Goal: Task Accomplishment & Management: Manage account settings

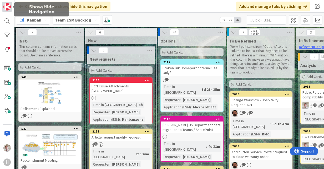
click at [10, 5] on img at bounding box center [6, 6] width 7 height 7
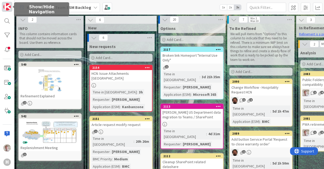
click at [10, 5] on img at bounding box center [6, 6] width 7 height 7
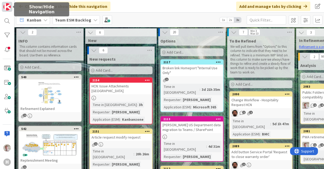
click at [7, 6] on img at bounding box center [6, 6] width 7 height 7
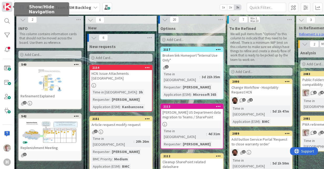
click at [7, 6] on img at bounding box center [6, 6] width 7 height 7
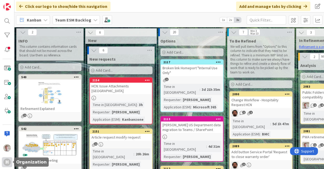
click at [7, 163] on div "H" at bounding box center [6, 162] width 7 height 7
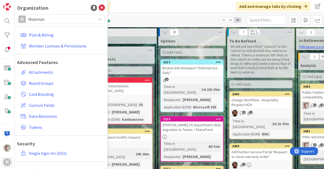
scroll to position [100, 0]
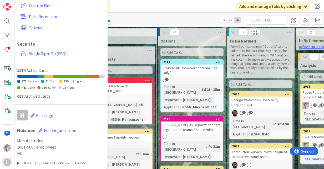
click at [42, 114] on span "Edit Logo" at bounding box center [44, 115] width 17 height 5
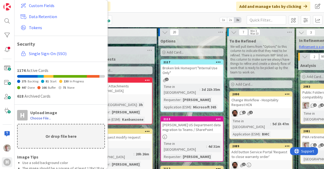
click at [43, 117] on label "Choose File..." at bounding box center [40, 118] width 21 height 5
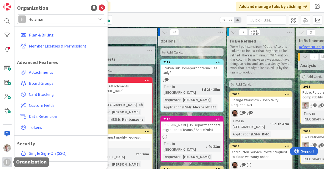
click at [11, 162] on div "H" at bounding box center [6, 162] width 7 height 7
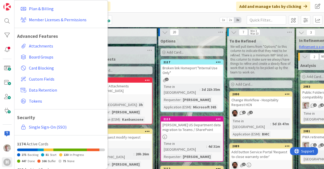
scroll to position [186, 0]
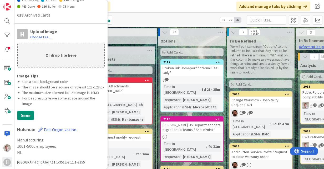
click at [47, 46] on p "Or drop file here" at bounding box center [61, 55] width 87 height 24
type input "C:\fakepath\Screenshot [DATE] 120148.png"
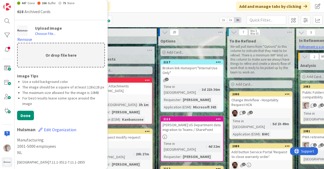
click at [145, 14] on div "Kanban Team ESM Backlog 1x 2x 3x" at bounding box center [168, 20] width 309 height 14
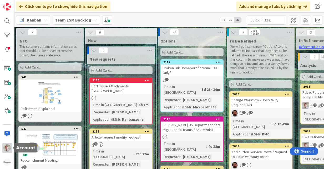
click at [6, 148] on img at bounding box center [6, 148] width 7 height 7
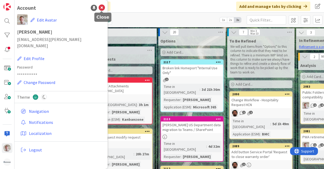
click at [101, 8] on icon at bounding box center [102, 8] width 6 height 6
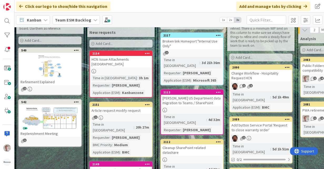
scroll to position [0, 0]
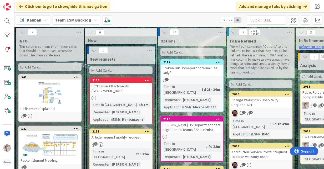
click at [81, 22] on b "Team ESM Backlog" at bounding box center [73, 19] width 36 height 5
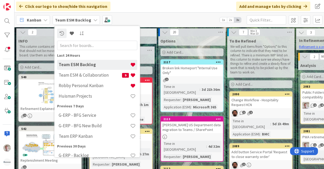
click at [88, 66] on h4 "Team ESM Backlog" at bounding box center [94, 64] width 71 height 5
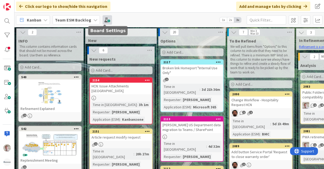
click at [106, 22] on span at bounding box center [106, 19] width 9 height 9
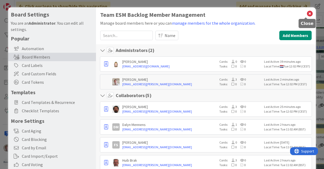
click at [306, 13] on icon at bounding box center [309, 13] width 7 height 7
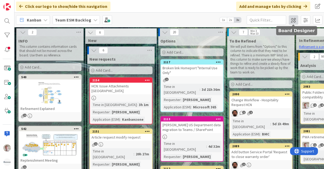
click at [292, 20] on span at bounding box center [293, 19] width 9 height 9
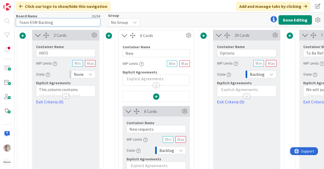
drag, startPoint x: 77, startPoint y: 23, endPoint x: -1, endPoint y: 14, distance: 78.8
click at [0, 14] on html "Click our logo to show/hide this navigation Add and manage tabs by clicking Boa…" at bounding box center [162, 84] width 324 height 169
click at [40, 20] on input "Team ESM Backlog" at bounding box center [58, 22] width 84 height 8
drag, startPoint x: 14, startPoint y: 19, endPoint x: 0, endPoint y: 18, distance: 14.3
click at [0, 18] on html "Click our logo to show/hide this navigation Add and manage tabs by clicking Boa…" at bounding box center [162, 84] width 324 height 169
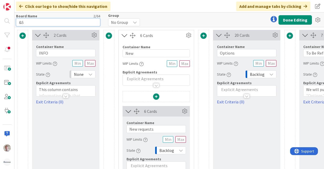
type input "&"
drag, startPoint x: 92, startPoint y: 23, endPoint x: -1, endPoint y: 15, distance: 93.4
click at [0, 15] on html "Click our logo to show/hide this navigation Add and manage tabs by clicking Boa…" at bounding box center [162, 84] width 324 height 169
type input "ESM & Collaboration Team Backlog"
click at [295, 18] on button "Done Editing" at bounding box center [294, 19] width 33 height 9
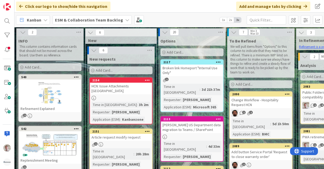
click at [73, 18] on b "ESM & Collaboration Team Backlog" at bounding box center [89, 19] width 68 height 5
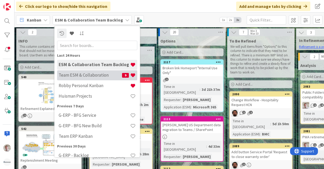
click at [77, 78] on div "Team ESM & Collaboration 9" at bounding box center [97, 75] width 80 height 10
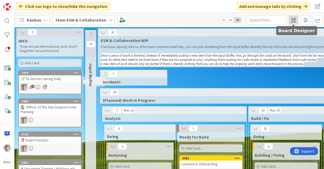
click at [296, 22] on span at bounding box center [293, 19] width 9 height 9
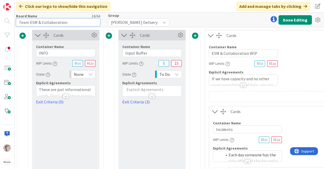
click at [37, 22] on input "Team ESM & Collaboration" at bounding box center [58, 22] width 84 height 8
paste input "ESM & Collaboration Team Backlog"
click at [77, 23] on input "ESM & Collaboration Team Backlog" at bounding box center [58, 22] width 84 height 8
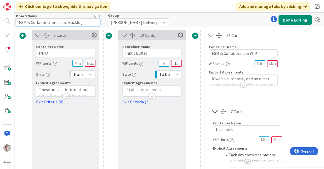
click at [77, 23] on input "ESM & Collaboration Team Backlog" at bounding box center [58, 22] width 84 height 8
type input "ESM & Collaboration Team Kanban"
click at [290, 20] on button "Done Editing" at bounding box center [294, 19] width 33 height 9
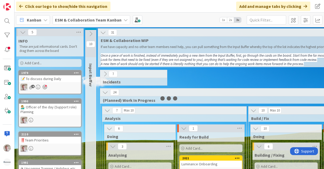
click at [71, 20] on b "ESM & Collaboration Team Kanban" at bounding box center [88, 19] width 66 height 5
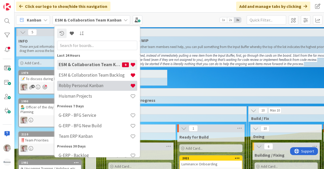
click at [76, 84] on h4 "Robby Personal Kanban" at bounding box center [94, 85] width 71 height 5
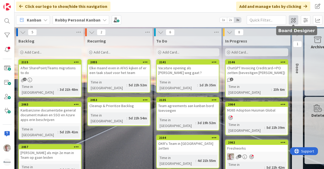
click at [293, 20] on span at bounding box center [293, 19] width 9 height 9
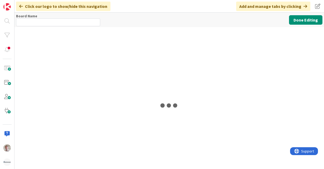
type input "Robby Personal Kanban"
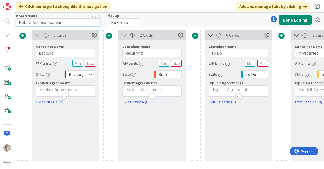
click at [73, 21] on input "Robby Personal Kanban" at bounding box center [58, 22] width 84 height 8
drag, startPoint x: 79, startPoint y: 23, endPoint x: 0, endPoint y: 18, distance: 79.0
click at [0, 18] on html "Click our logo to show/hide this navigation Add and manage tabs by clicking Boa…" at bounding box center [162, 84] width 324 height 169
click at [300, 19] on button "Done Editing" at bounding box center [294, 19] width 33 height 9
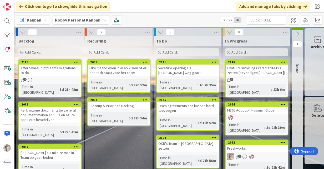
click at [68, 20] on b "Robby Personal Kanban" at bounding box center [77, 19] width 45 height 5
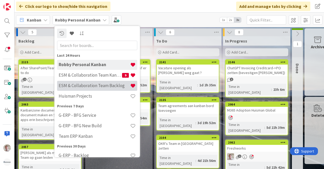
click at [85, 87] on h4 "ESM & Collaboration Team Backlog" at bounding box center [94, 85] width 71 height 5
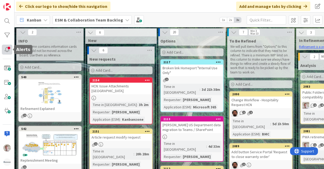
click at [6, 50] on div at bounding box center [7, 50] width 11 height 10
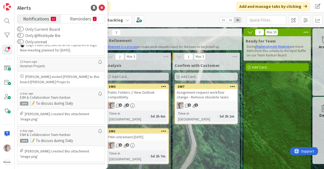
scroll to position [0, 205]
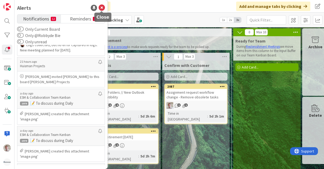
click at [101, 8] on icon at bounding box center [102, 8] width 6 height 6
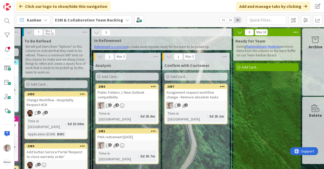
click at [98, 20] on b "ESM & Collaboration Team Backlog" at bounding box center [89, 19] width 68 height 5
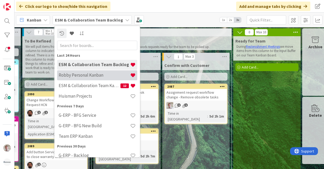
click at [95, 76] on h4 "Robby Personal Kanban" at bounding box center [94, 75] width 71 height 5
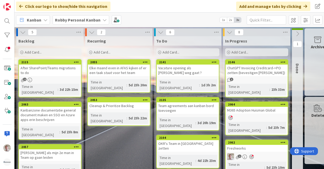
click at [75, 19] on b "Robby Personal Kanban" at bounding box center [77, 19] width 45 height 5
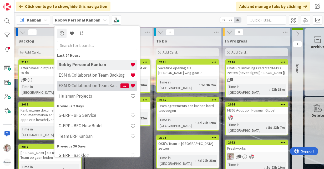
click at [78, 85] on h4 "ESM & Collaboration Team Kanban" at bounding box center [90, 85] width 62 height 5
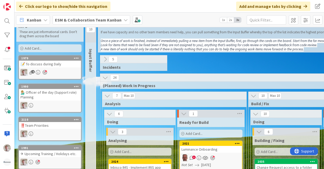
scroll to position [26, 0]
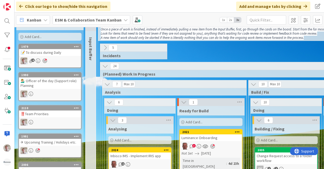
click at [102, 46] on icon at bounding box center [105, 48] width 6 height 6
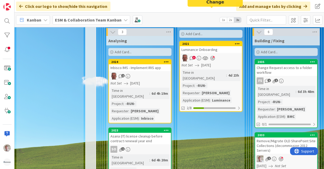
scroll to position [526, 0]
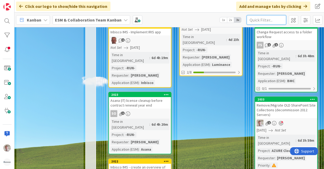
click at [265, 19] on input "text" at bounding box center [266, 19] width 39 height 9
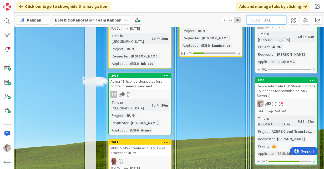
scroll to position [552, 0]
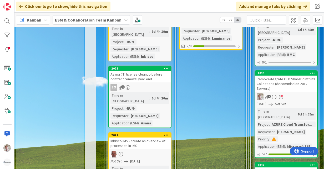
click at [291, 76] on div "Remove/Migrate OLD SharePoint Site Collections (decommission 2012 Servers)" at bounding box center [286, 84] width 62 height 16
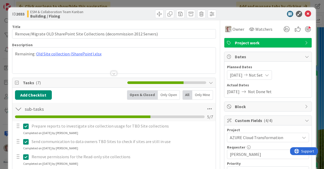
click at [236, 76] on span "[DATE]" at bounding box center [236, 75] width 13 height 6
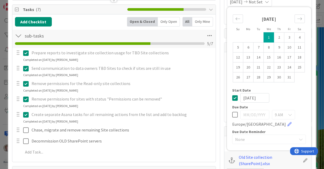
scroll to position [79, 0]
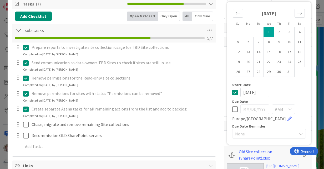
click at [232, 91] on icon at bounding box center [235, 92] width 6 height 6
click at [232, 109] on icon at bounding box center [235, 109] width 6 height 6
type input "[DATE]"
click at [249, 107] on input "[DATE]" at bounding box center [254, 109] width 29 height 9
click at [297, 14] on icon "Move forward to switch to the next month." at bounding box center [299, 13] width 5 height 5
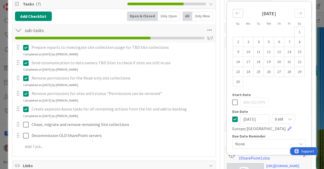
click at [235, 14] on icon "Move backward to switch to the previous month." at bounding box center [237, 13] width 5 height 5
click at [284, 32] on td "3" at bounding box center [289, 32] width 10 height 10
type input "[DATE]"
click at [232, 118] on icon at bounding box center [235, 119] width 6 height 6
type input "[DATE]"
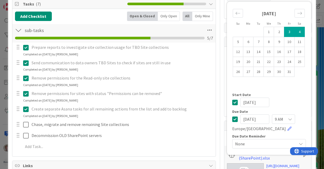
click at [233, 102] on icon at bounding box center [235, 102] width 6 height 6
click at [251, 120] on input "[DATE]" at bounding box center [254, 119] width 29 height 9
click at [285, 33] on td "3" at bounding box center [289, 32] width 10 height 10
type input "[DATE]"
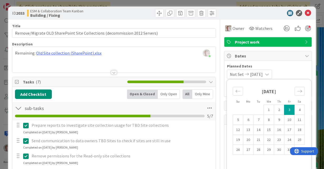
scroll to position [0, 0]
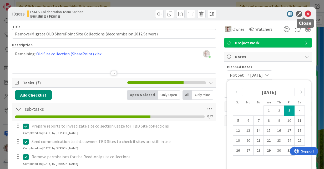
click at [305, 14] on icon at bounding box center [308, 14] width 6 height 6
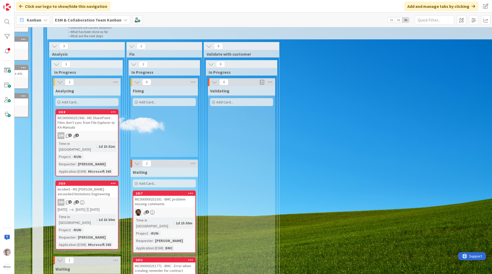
scroll to position [117, 53]
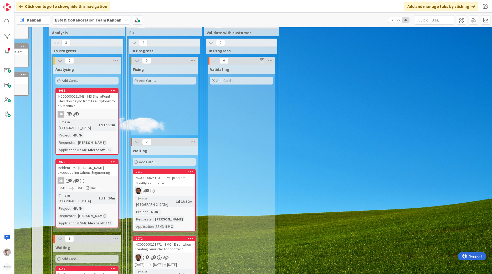
click at [95, 166] on div "Incident - MS [PERSON_NAME] - exceeded limitations Engineering" at bounding box center [87, 171] width 62 height 12
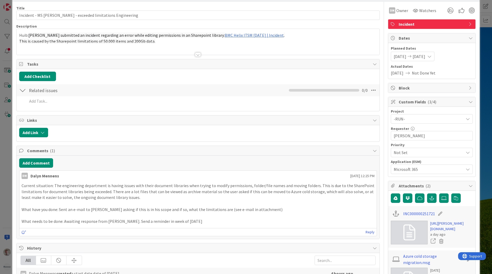
scroll to position [53, 0]
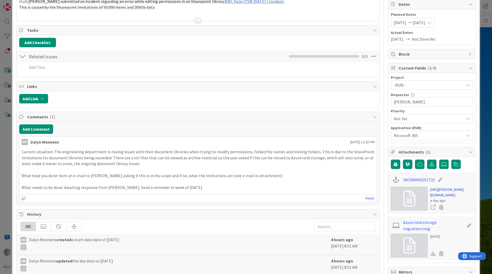
click at [324, 169] on link "[URL][PERSON_NAME][DOMAIN_NAME]" at bounding box center [451, 192] width 43 height 11
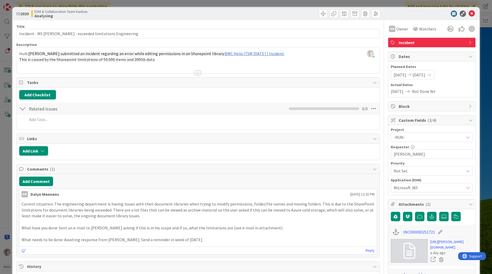
scroll to position [0, 0]
click at [324, 14] on icon at bounding box center [472, 14] width 6 height 6
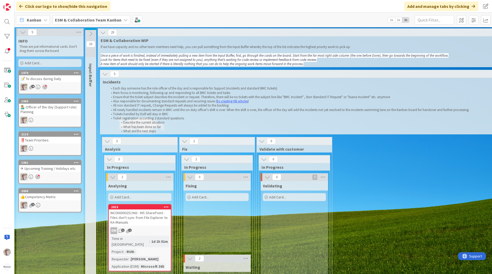
click at [76, 20] on b "ESM & Collaboration Team Kanban" at bounding box center [88, 19] width 66 height 5
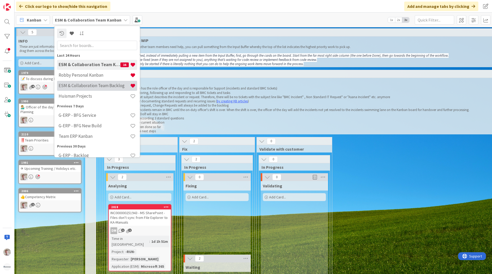
click at [80, 88] on h4 "ESM & Collaboration Team Backlog" at bounding box center [94, 85] width 71 height 5
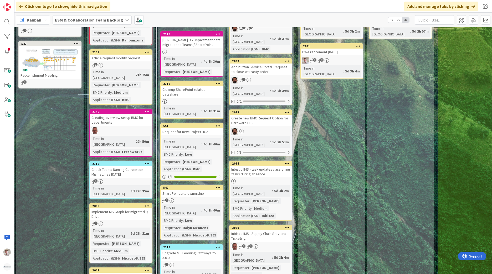
scroll to position [131, 0]
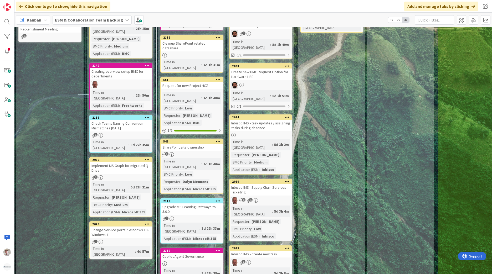
click at [122, 162] on div "Implement MS Graph for migrated Q Drive" at bounding box center [121, 168] width 62 height 12
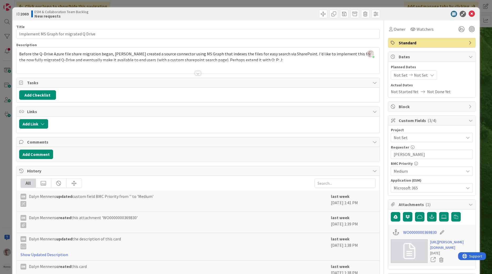
click at [196, 74] on div at bounding box center [198, 73] width 6 height 4
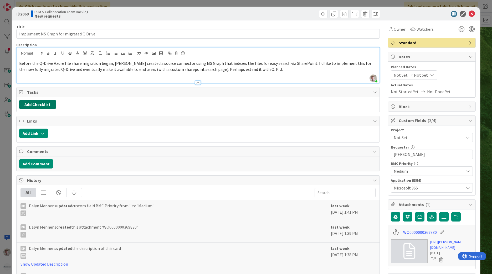
click at [39, 108] on button "Add Checklist" at bounding box center [37, 104] width 37 height 9
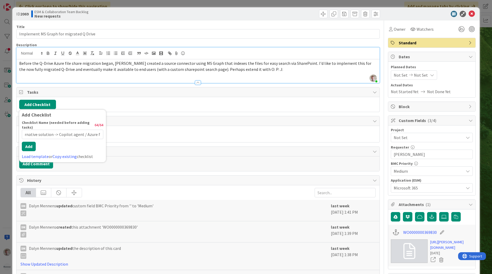
scroll to position [0, 28]
type input "Investigate alternative solution -> Copilot agent / Azure files"
click at [34, 148] on div "Checklist Name (needed before adding tasks) 63 / 64 Investigate alternative sol…" at bounding box center [62, 137] width 81 height 35
click at [54, 131] on input "Investigate alternative solution -> Copilot agent / Azure files" at bounding box center [62, 134] width 81 height 9
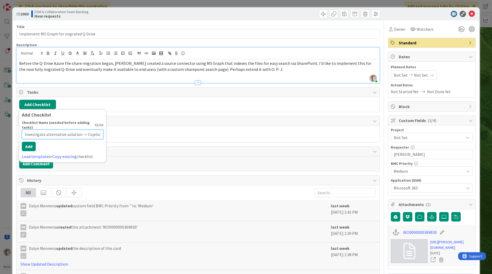
click at [54, 131] on input "Investigate alternative solution -> Copilot agent / Azure files" at bounding box center [62, 134] width 81 height 9
click at [54, 132] on input "Investigate alternative solution -> Copilot agent / Azure files" at bounding box center [62, 134] width 81 height 9
type input "Sub-tasks"
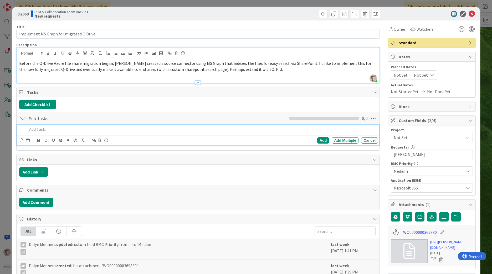
paste div
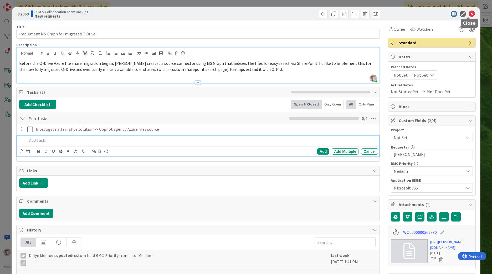
click at [324, 15] on icon at bounding box center [472, 14] width 6 height 6
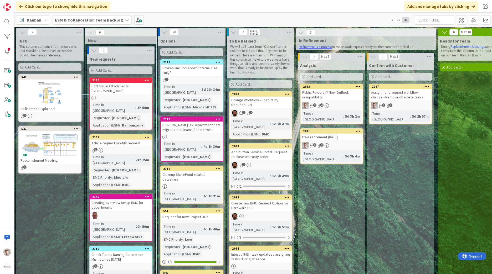
click at [114, 19] on b "ESM & Collaboration Team Backlog" at bounding box center [89, 19] width 68 height 5
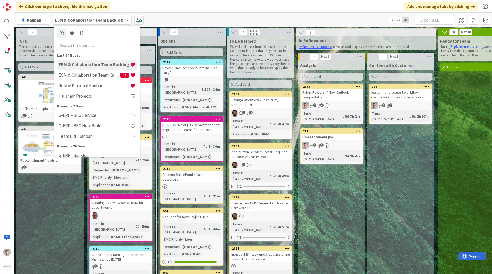
drag, startPoint x: 337, startPoint y: 193, endPoint x: 331, endPoint y: 176, distance: 18.5
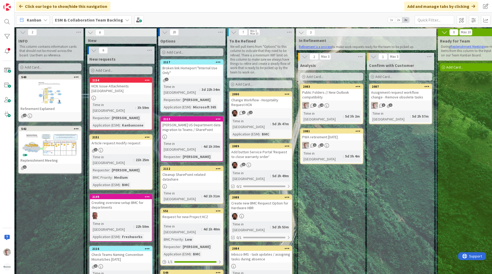
drag, startPoint x: 437, startPoint y: 13, endPoint x: 434, endPoint y: 16, distance: 4.1
click at [324, 13] on div "Kanban ESM & Collaboration Team Backlog 1x 2x 3x" at bounding box center [253, 20] width 478 height 14
click at [324, 17] on input "text" at bounding box center [434, 19] width 39 height 9
type input "project"
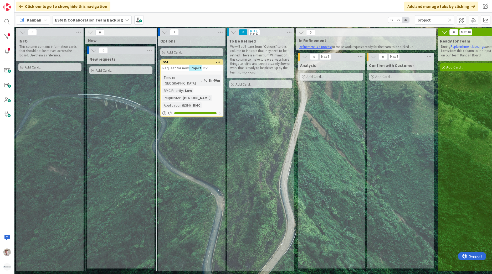
click at [194, 66] on mark "Project" at bounding box center [195, 68] width 13 height 6
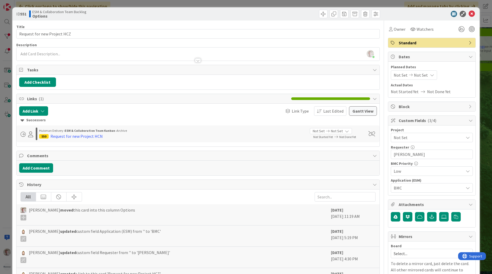
click at [324, 16] on div at bounding box center [429, 14] width 93 height 6
click at [324, 15] on icon at bounding box center [472, 14] width 6 height 6
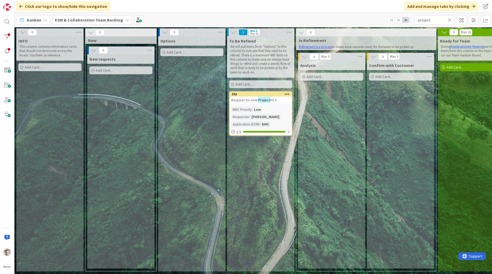
click at [247, 100] on span "Request for new" at bounding box center [244, 100] width 26 height 5
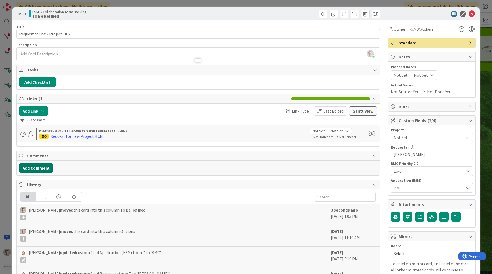
click at [42, 169] on button "Add Comment" at bounding box center [36, 167] width 34 height 9
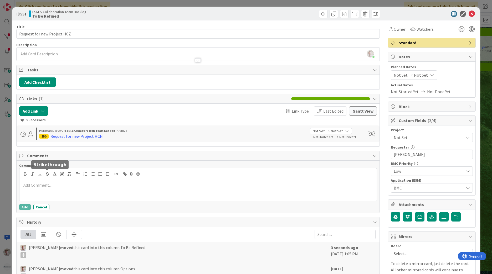
click at [46, 169] on p at bounding box center [198, 185] width 353 height 6
click at [22, 169] on button "Add" at bounding box center [25, 207] width 12 height 6
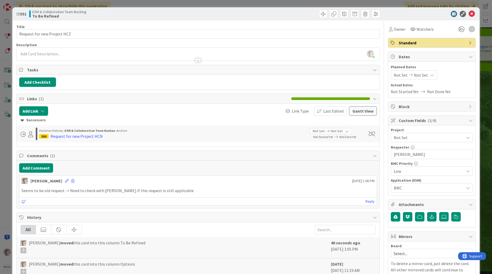
click at [324, 14] on div at bounding box center [429, 14] width 93 height 6
click at [324, 15] on icon at bounding box center [472, 14] width 6 height 6
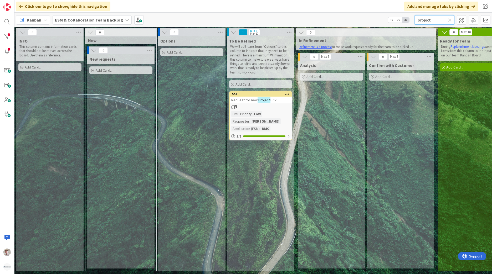
click at [324, 20] on input "project" at bounding box center [434, 19] width 39 height 9
type input "b"
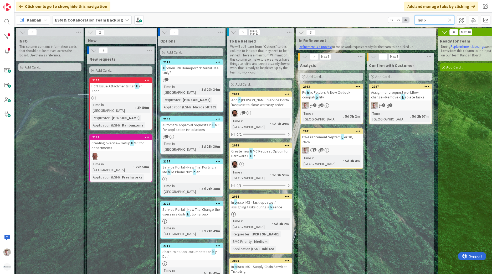
type input "helix"
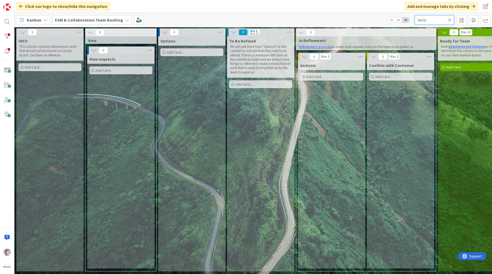
click at [324, 21] on input "helix" at bounding box center [434, 19] width 39 height 9
type input "b"
click at [324, 19] on input "hr" at bounding box center [434, 19] width 39 height 9
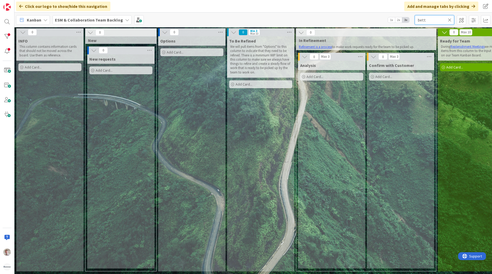
type input "bett"
click at [324, 21] on input "bett" at bounding box center [434, 19] width 39 height 9
click at [103, 22] on b "ESM & Collaboration Team Backlog" at bounding box center [89, 19] width 68 height 5
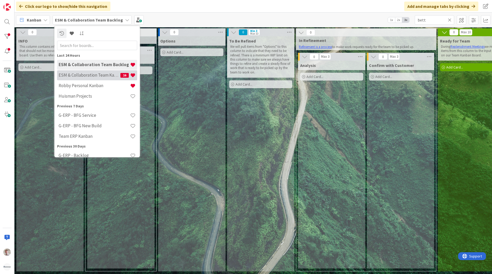
click at [105, 75] on h4 "ESM & Collaboration Team Kanban" at bounding box center [90, 75] width 62 height 5
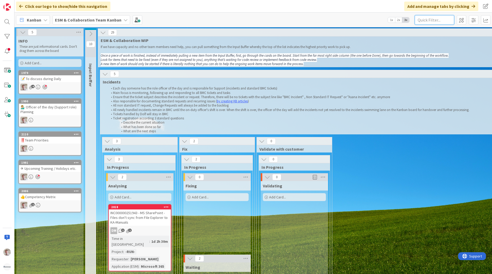
click at [324, 21] on input "text" at bounding box center [434, 19] width 39 height 9
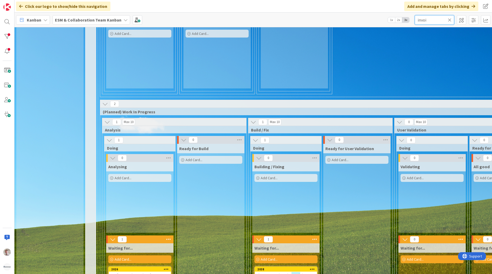
scroll to position [315, 0]
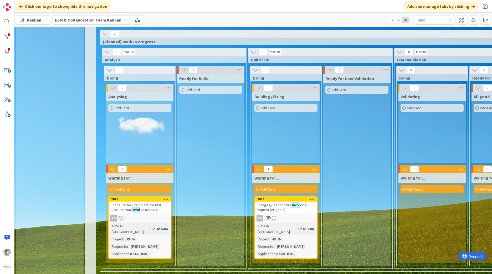
click at [272, 169] on span "cing request (Projects)" at bounding box center [282, 207] width 50 height 9
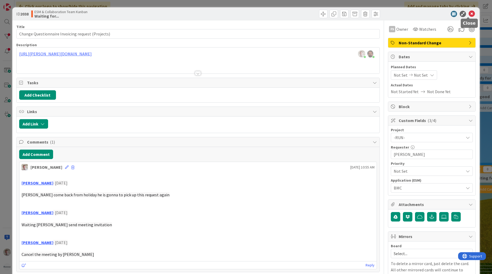
click at [324, 16] on icon at bounding box center [472, 14] width 6 height 6
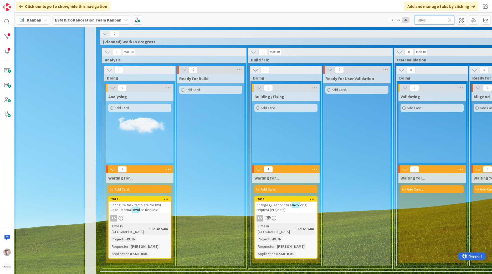
click at [324, 19] on input "invoi" at bounding box center [434, 19] width 39 height 9
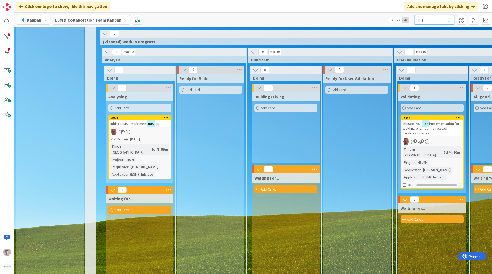
scroll to position [315, 90]
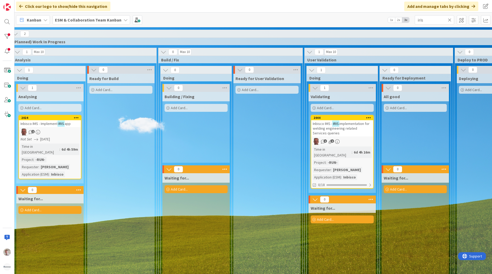
click at [100, 20] on b "ESM & Collaboration Team Kanban" at bounding box center [88, 19] width 66 height 5
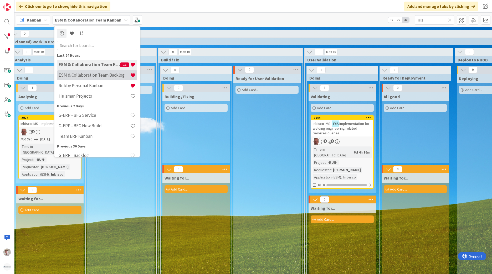
click at [96, 75] on h4 "ESM & Collaboration Team Backlog" at bounding box center [94, 75] width 71 height 5
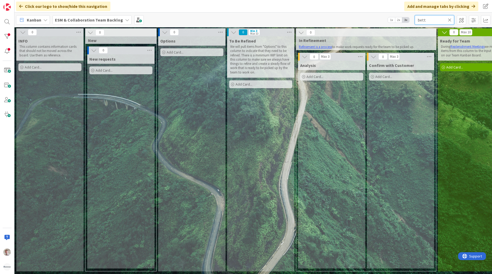
click at [324, 23] on input "bett" at bounding box center [434, 19] width 39 height 9
type input "confl"
click at [240, 83] on span "Add Card..." at bounding box center [243, 84] width 17 height 5
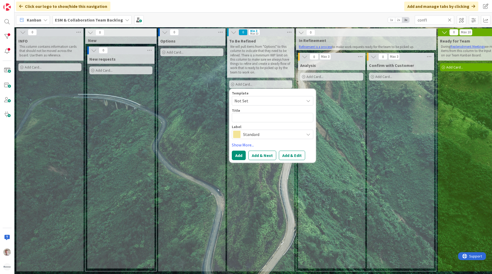
click at [243, 121] on textarea at bounding box center [272, 117] width 81 height 9
paste textarea "connect Confluence to Asana"
type textarea "x"
type textarea "connect Confluence to Asana"
click at [243, 135] on div "Standard" at bounding box center [272, 134] width 81 height 9
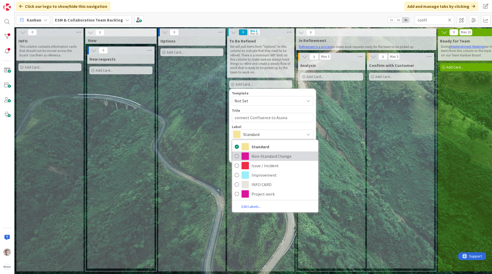
click at [254, 158] on span "Non-Standard Change" at bounding box center [284, 156] width 64 height 8
type textarea "x"
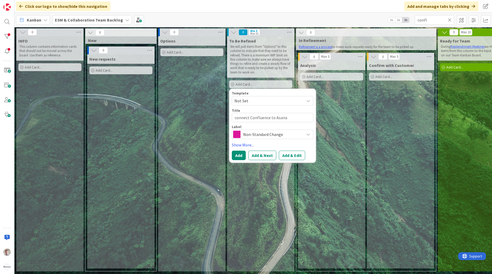
click at [285, 157] on button "Add & Edit" at bounding box center [292, 155] width 26 height 9
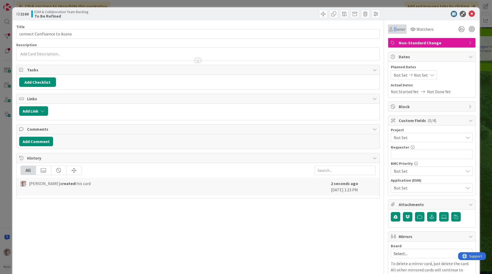
click at [324, 29] on span "Owner" at bounding box center [400, 29] width 12 height 6
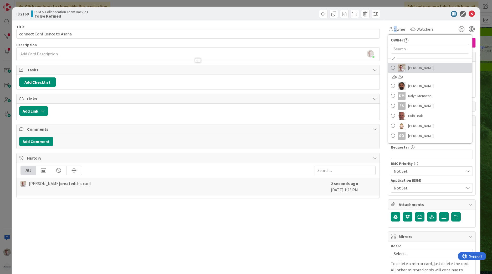
drag, startPoint x: 391, startPoint y: 29, endPoint x: 403, endPoint y: 67, distance: 39.9
click at [324, 67] on link "[PERSON_NAME]" at bounding box center [430, 68] width 84 height 10
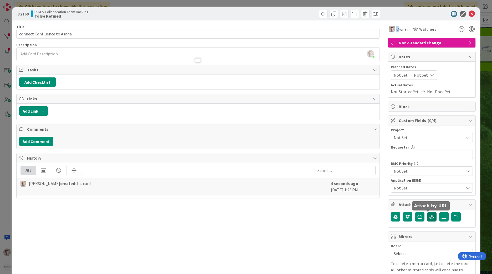
click at [324, 169] on icon "button" at bounding box center [431, 217] width 5 height 4
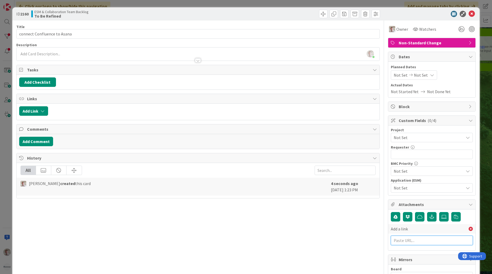
click at [324, 169] on input "text" at bounding box center [432, 240] width 82 height 9
paste input "[URL][PERSON_NAME][DOMAIN_NAME]"
type input "[URL][PERSON_NAME][DOMAIN_NAME]"
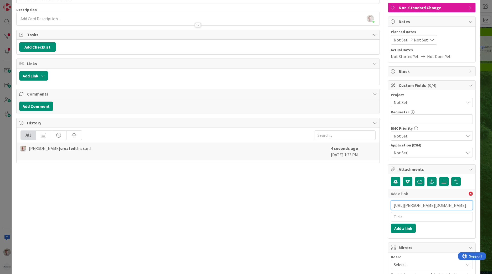
scroll to position [53, 0]
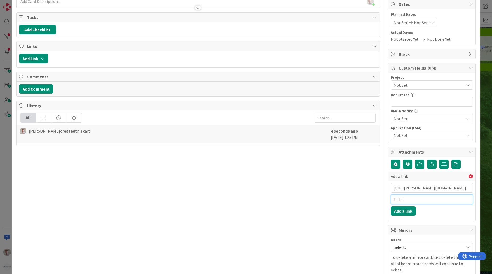
click at [324, 169] on input "text" at bounding box center [432, 199] width 82 height 9
paste input "WO0000000322350"
type input "WO0000000322350"
click at [324, 169] on button "Add a link" at bounding box center [403, 211] width 25 height 9
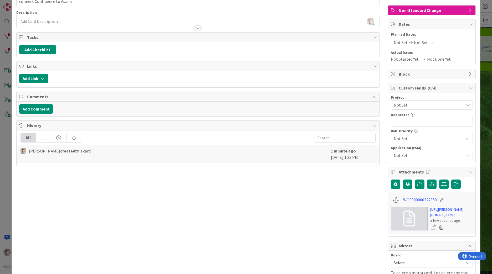
scroll to position [0, 0]
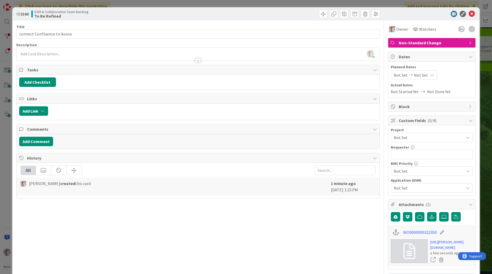
click at [324, 135] on span "Not Set" at bounding box center [427, 137] width 67 height 7
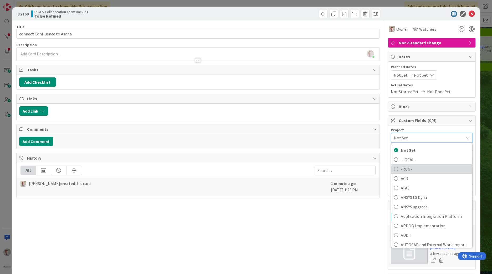
click at [324, 166] on span "-RUN-" at bounding box center [435, 169] width 69 height 8
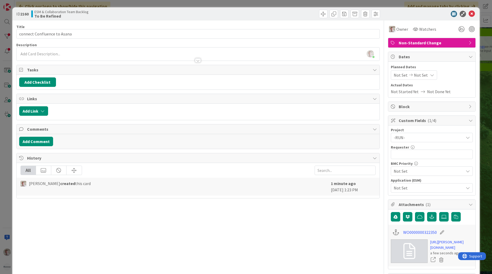
drag, startPoint x: 376, startPoint y: 216, endPoint x: 388, endPoint y: 185, distance: 32.6
click at [324, 169] on div "Title 27 / 128 connect Confluence to Asana Description [PERSON_NAME] just joine…" at bounding box center [245, 223] width 459 height 407
click at [324, 169] on span "Not Set" at bounding box center [427, 171] width 67 height 7
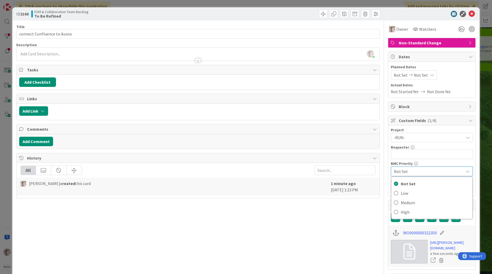
drag, startPoint x: 358, startPoint y: 222, endPoint x: 360, endPoint y: 218, distance: 5.3
click at [324, 169] on div "Title 27 / 128 connect Confluence to Asana Description [PERSON_NAME] just joine…" at bounding box center [197, 224] width 363 height 408
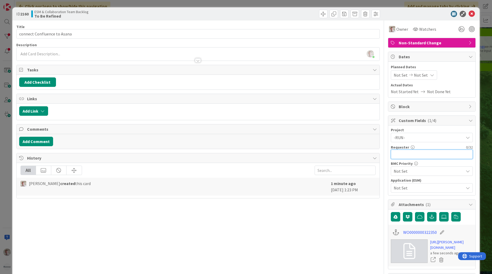
drag, startPoint x: 360, startPoint y: 218, endPoint x: 404, endPoint y: 154, distance: 76.9
click at [324, 154] on input "text" at bounding box center [432, 154] width 82 height 9
type input "[PERSON_NAME]"
click at [324, 169] on span "Not Set" at bounding box center [427, 187] width 67 height 7
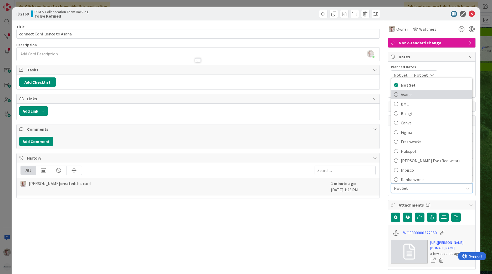
click at [324, 95] on span "Asana" at bounding box center [435, 95] width 69 height 8
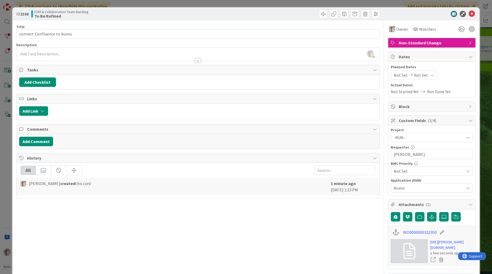
click at [324, 169] on div "Title 27 / 128 connect Confluence to Asana Description [PERSON_NAME] just joine…" at bounding box center [197, 223] width 363 height 407
click at [324, 15] on icon at bounding box center [472, 14] width 6 height 6
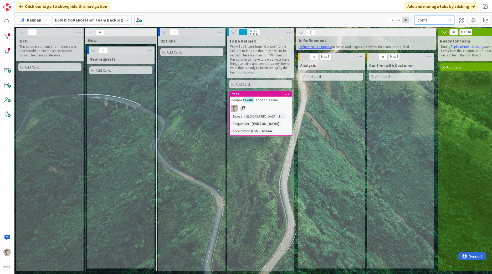
click at [324, 21] on input "confl" at bounding box center [434, 19] width 39 height 9
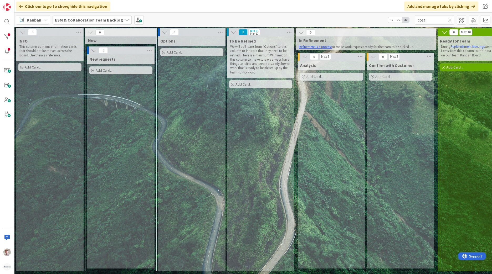
drag, startPoint x: 104, startPoint y: 16, endPoint x: 104, endPoint y: 19, distance: 3.2
click at [104, 17] on div "ESM & Collaboration Team Backlog" at bounding box center [92, 19] width 79 height 9
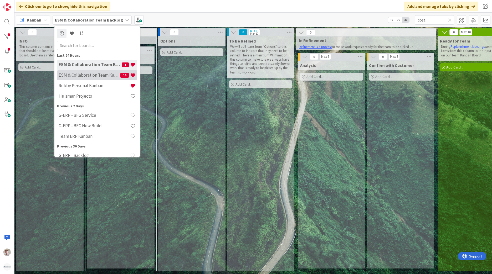
click at [89, 77] on h4 "ESM & Collaboration Team Kanban" at bounding box center [90, 75] width 62 height 5
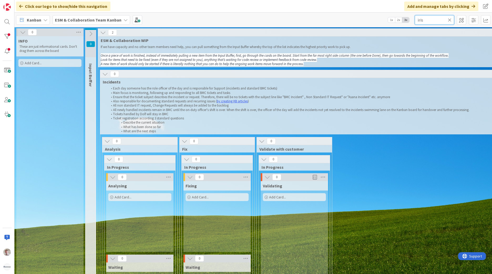
click at [324, 20] on input "iris" at bounding box center [434, 19] width 39 height 9
type input "cost"
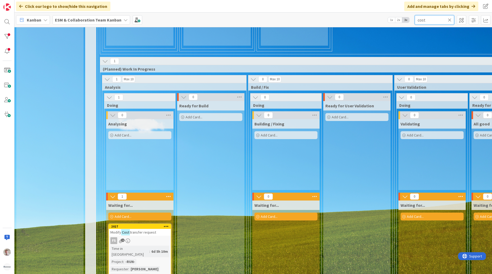
scroll to position [312, 0]
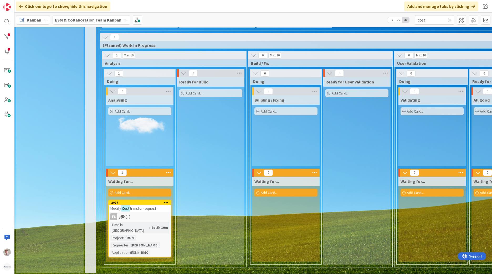
click at [125, 169] on mark "Cost" at bounding box center [125, 209] width 9 height 6
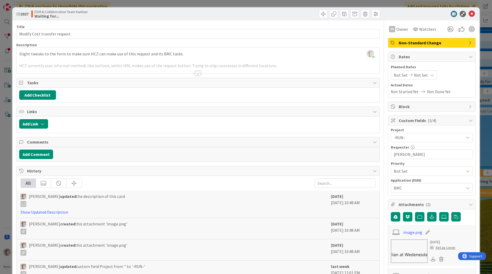
click at [75, 65] on div at bounding box center [198, 66] width 363 height 13
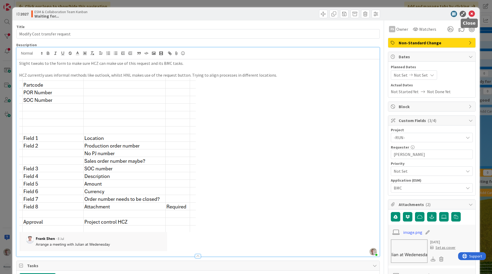
click at [324, 12] on icon at bounding box center [472, 14] width 6 height 6
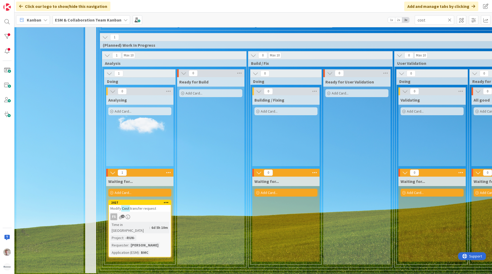
click at [39, 21] on span "Kanban" at bounding box center [34, 20] width 14 height 6
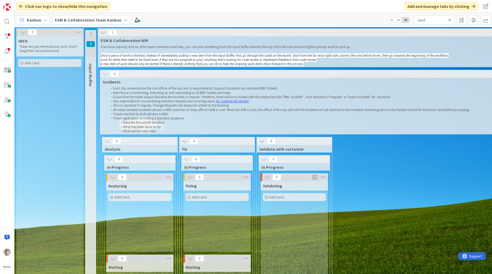
click at [91, 32] on icon at bounding box center [91, 34] width 6 height 6
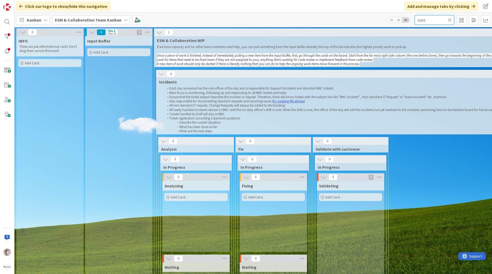
click at [324, 21] on input "cost" at bounding box center [434, 19] width 39 height 9
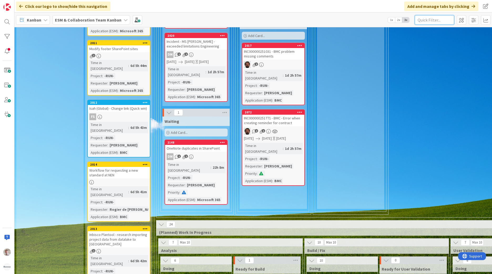
scroll to position [315, 0]
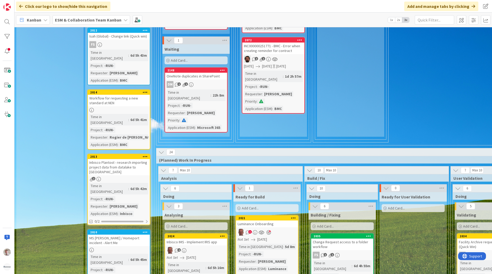
click at [116, 95] on div "Workflow for requesting a new standard at NEN" at bounding box center [119, 101] width 62 height 12
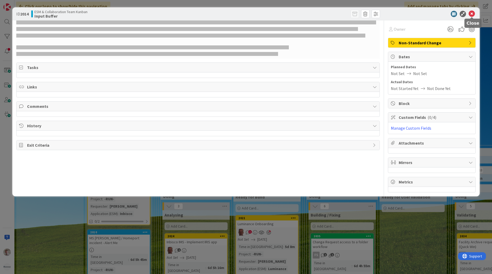
click at [324, 14] on icon at bounding box center [472, 14] width 6 height 6
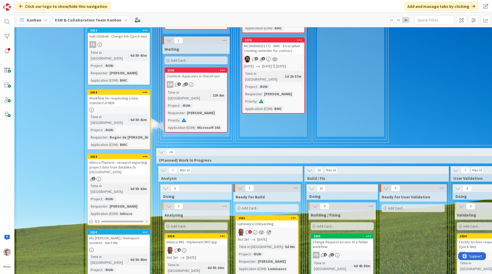
click at [98, 95] on div "Workflow for requesting a new standard at NEN" at bounding box center [119, 101] width 62 height 12
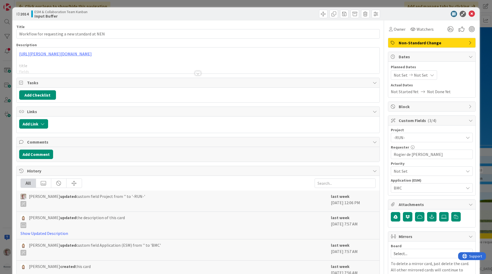
click at [197, 73] on div at bounding box center [198, 73] width 6 height 4
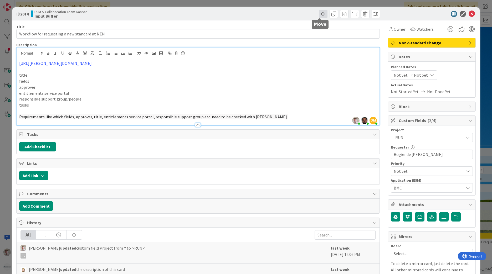
click at [322, 13] on span at bounding box center [323, 14] width 8 height 8
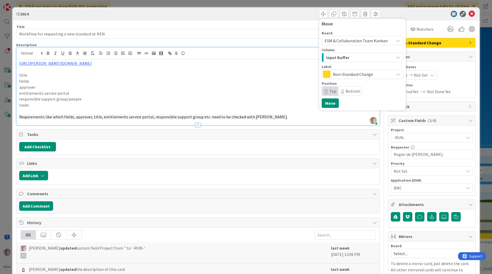
click at [324, 18] on div "ID 2014 Move Board ESM & Collaboration Team Kanban Column Input Buffer Label No…" at bounding box center [245, 13] width 467 height 13
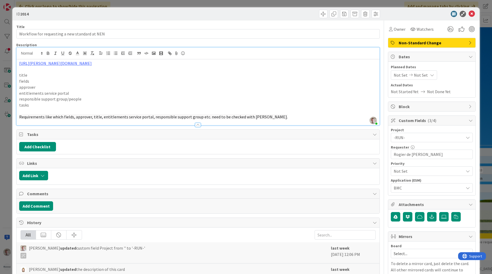
click at [324, 16] on icon at bounding box center [472, 14] width 6 height 6
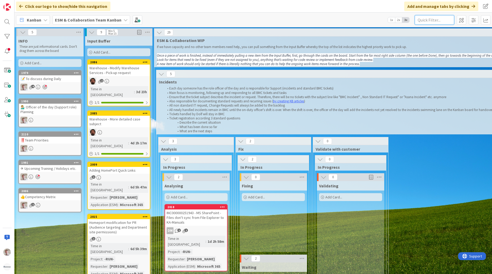
click at [324, 21] on input "text" at bounding box center [434, 19] width 39 height 9
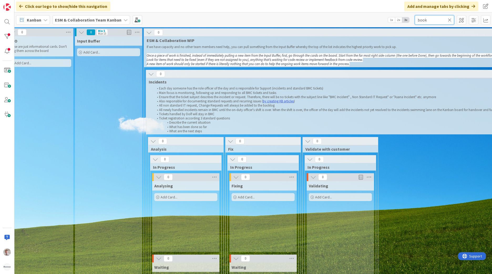
scroll to position [0, 10]
click at [324, 19] on input "book" at bounding box center [434, 19] width 39 height 9
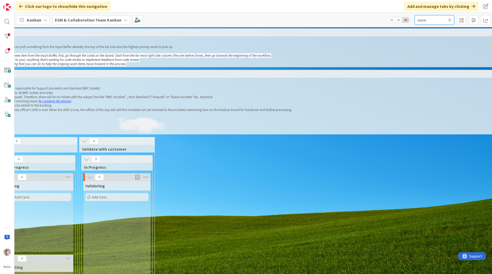
scroll to position [0, 300]
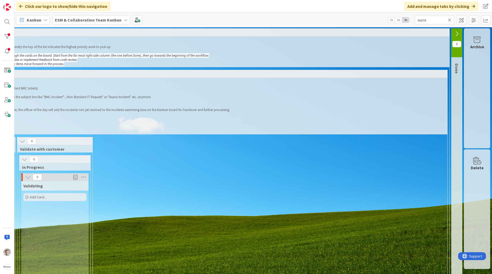
click at [324, 30] on div at bounding box center [456, 29] width 11 height 2
click at [324, 31] on icon at bounding box center [457, 34] width 6 height 6
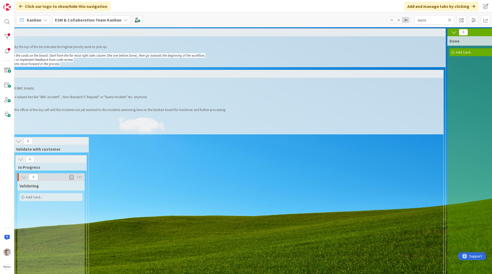
click at [324, 31] on icon at bounding box center [454, 32] width 6 height 6
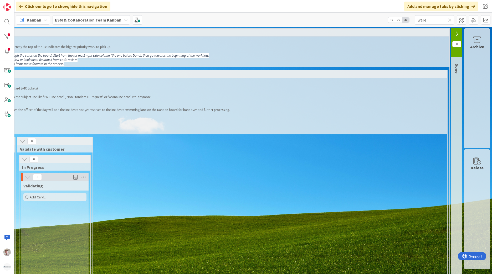
click at [324, 45] on div "Archive" at bounding box center [477, 47] width 14 height 6
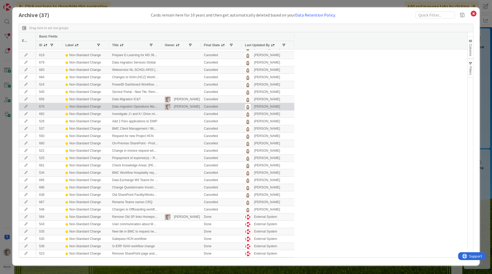
scroll to position [0, 0]
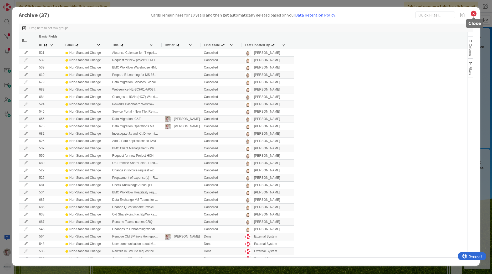
click at [324, 14] on icon at bounding box center [473, 13] width 7 height 7
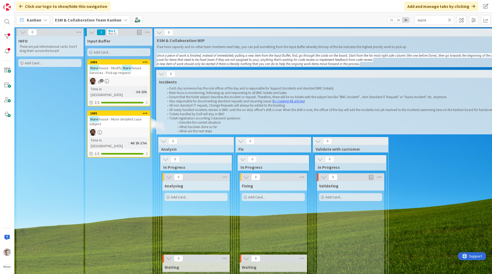
click at [111, 66] on span "house - Modify" at bounding box center [110, 68] width 23 height 5
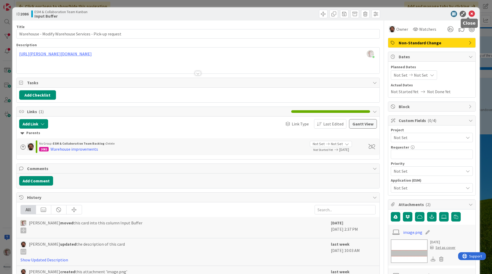
click at [324, 14] on icon at bounding box center [472, 14] width 6 height 6
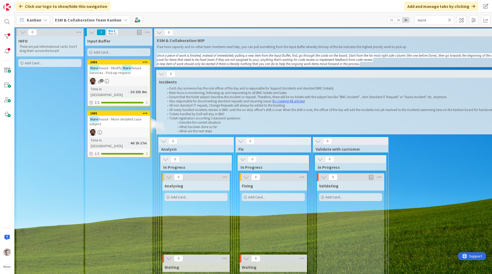
click at [122, 118] on div "Ware house - More detailed case subject" at bounding box center [119, 122] width 62 height 12
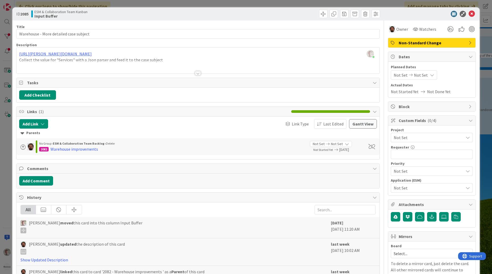
click at [190, 72] on div at bounding box center [198, 66] width 363 height 13
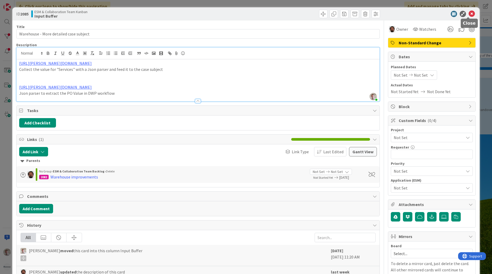
click at [324, 14] on icon at bounding box center [472, 14] width 6 height 6
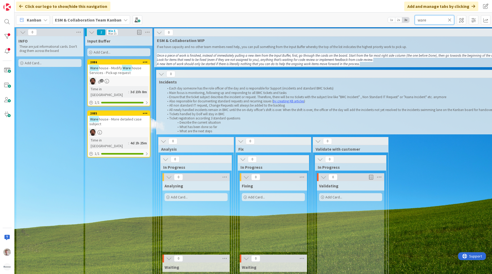
click at [324, 22] on input "ware" at bounding box center [434, 19] width 39 height 9
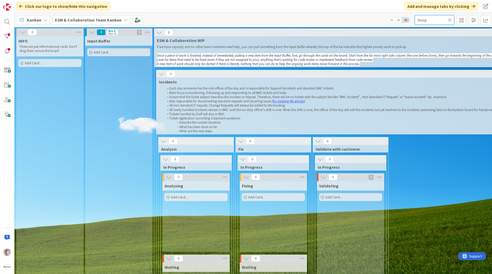
click at [324, 17] on input "hosp" at bounding box center [434, 19] width 39 height 9
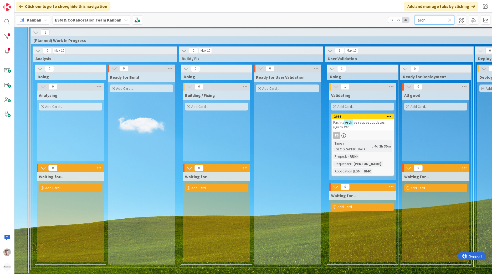
scroll to position [317, 126]
click at [324, 126] on div "Facility Arch ive request updates (Quick Win)" at bounding box center [362, 125] width 62 height 12
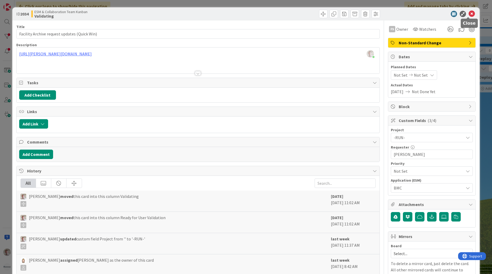
click at [324, 14] on icon at bounding box center [472, 14] width 6 height 6
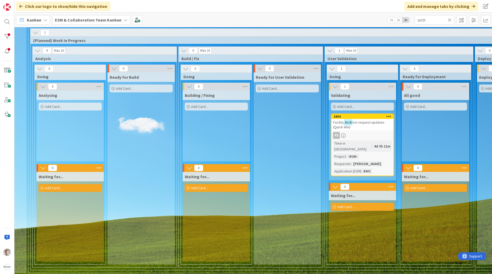
click at [94, 19] on b "ESM & Collaboration Team Kanban" at bounding box center [88, 19] width 66 height 5
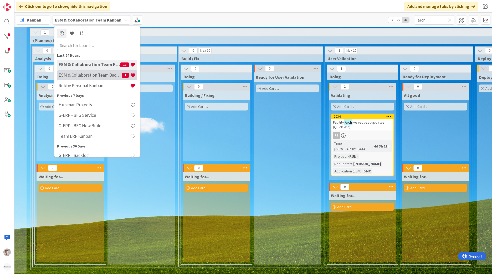
click at [98, 73] on h4 "ESM & Collaboration Team Backlog" at bounding box center [90, 75] width 63 height 5
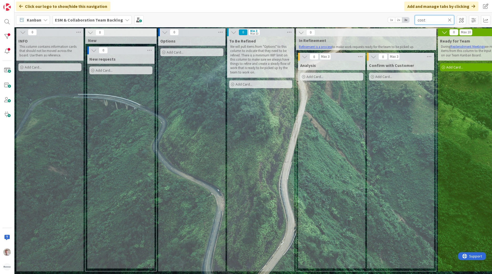
click at [324, 22] on input "cost" at bounding box center [434, 19] width 39 height 9
type input "warr"
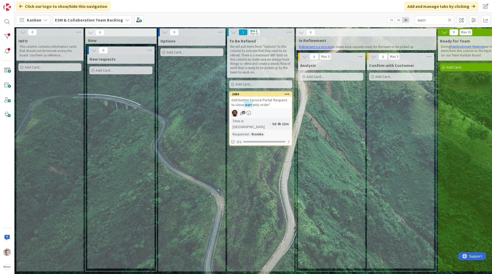
click at [269, 101] on span "Add button Service Portal 'Request to close" at bounding box center [259, 102] width 56 height 9
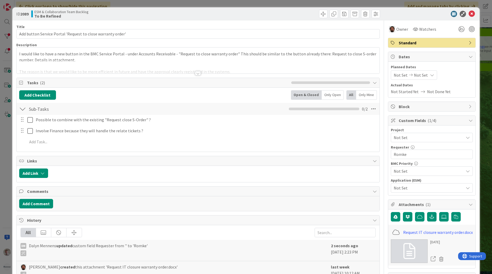
type input "[PERSON_NAME]"
click at [324, 155] on input "[PERSON_NAME]" at bounding box center [432, 154] width 82 height 9
click at [324, 9] on div "ID 2089 ESM & Collaboration Team Backlog To Be Refined" at bounding box center [245, 13] width 467 height 13
click at [324, 14] on icon at bounding box center [472, 14] width 6 height 6
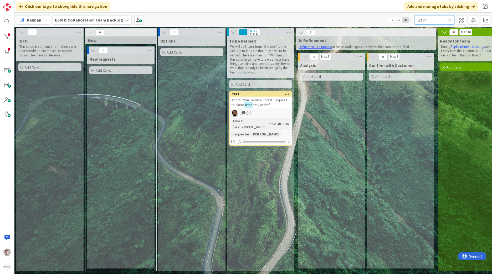
click at [324, 19] on input "warr" at bounding box center [434, 19] width 39 height 9
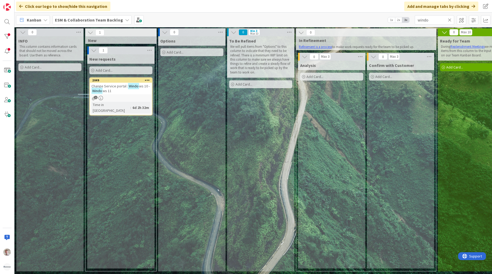
click at [109, 18] on b "ESM & Collaboration Team Backlog" at bounding box center [89, 19] width 68 height 5
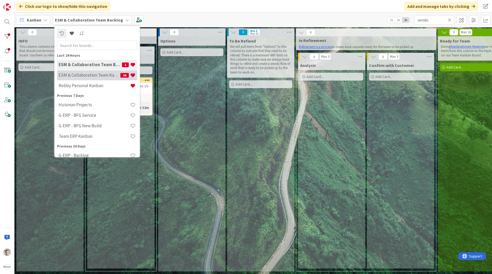
click at [107, 75] on h4 "ESM & Collaboration Team Kanban" at bounding box center [90, 75] width 62 height 5
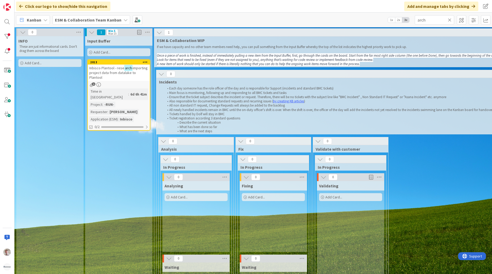
click at [161, 75] on icon at bounding box center [161, 74] width 6 height 6
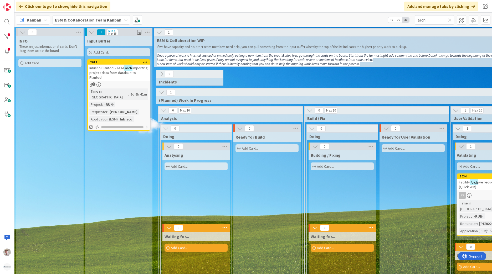
click at [161, 75] on icon at bounding box center [161, 74] width 6 height 6
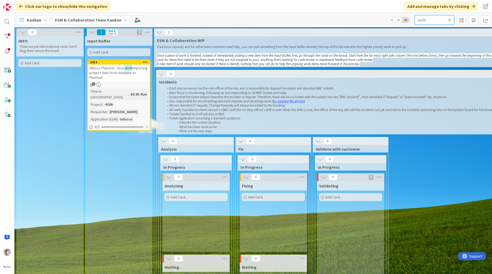
click at [324, 20] on input "arch" at bounding box center [434, 19] width 39 height 9
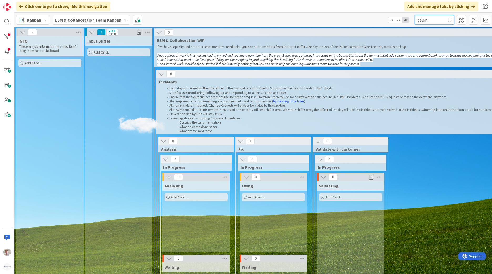
click at [324, 19] on input "calen" at bounding box center [434, 19] width 39 height 9
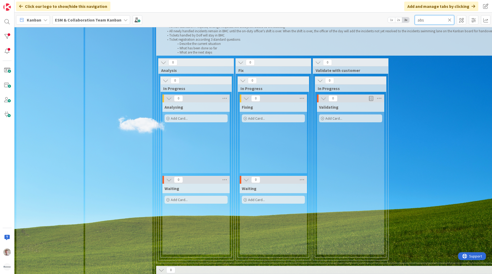
scroll to position [53, 0]
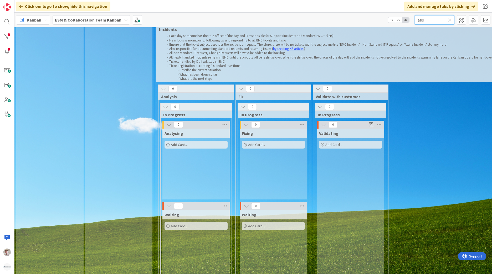
click at [324, 24] on input "abs" at bounding box center [434, 19] width 39 height 9
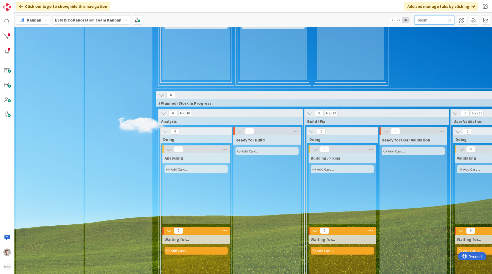
scroll to position [304, 0]
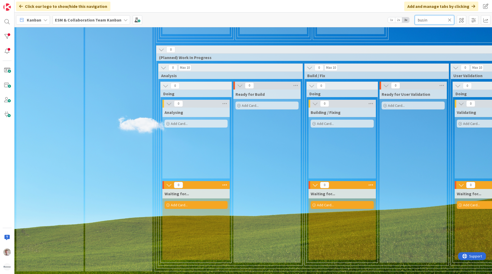
click at [324, 23] on input "busin" at bounding box center [434, 19] width 39 height 9
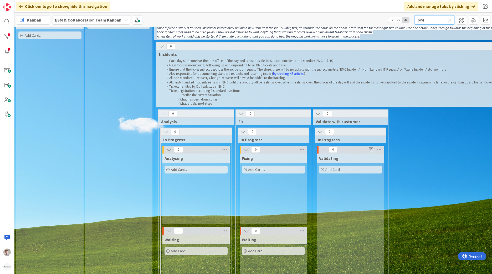
scroll to position [0, 0]
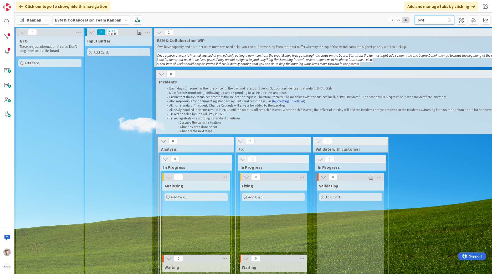
click at [324, 22] on input "bwf" at bounding box center [434, 19] width 39 height 9
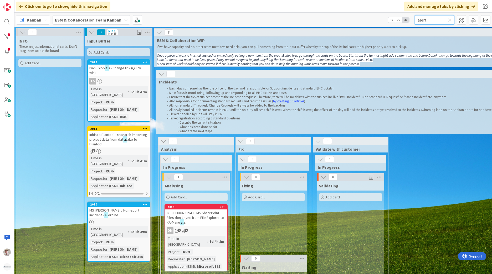
type input "alert"
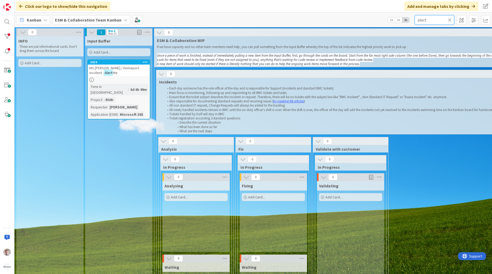
drag, startPoint x: 426, startPoint y: 19, endPoint x: 360, endPoint y: 19, distance: 65.7
click at [324, 19] on div "Kanban My Zone Organization Select a single board Kanban List (Bulk Actions) Me…" at bounding box center [253, 20] width 478 height 14
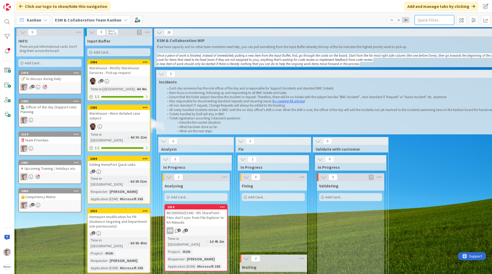
scroll to position [0, 108]
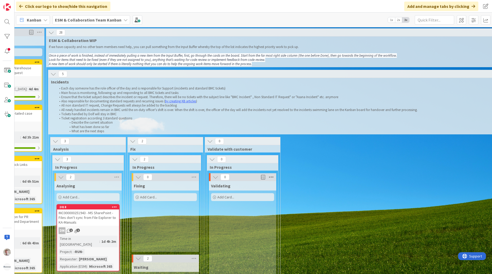
click at [271, 169] on icon at bounding box center [271, 177] width 7 height 8
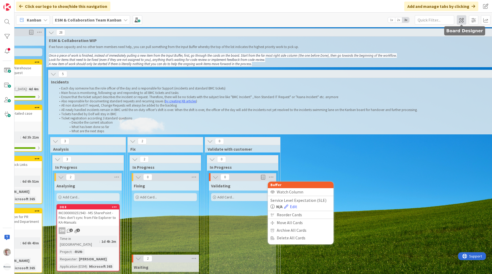
click at [324, 20] on span at bounding box center [461, 19] width 9 height 9
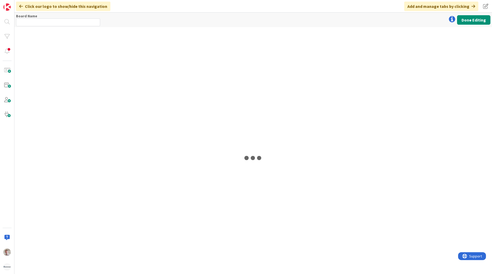
type input "ESM & Collaboration Team Kanban"
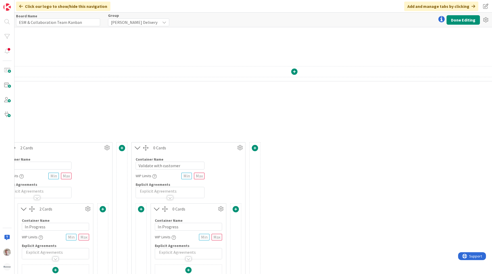
scroll to position [26, 362]
click at [241, 148] on icon at bounding box center [240, 147] width 8 height 8
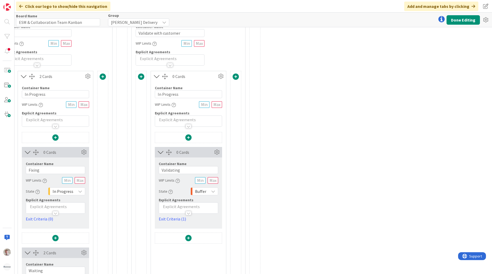
scroll to position [105, 362]
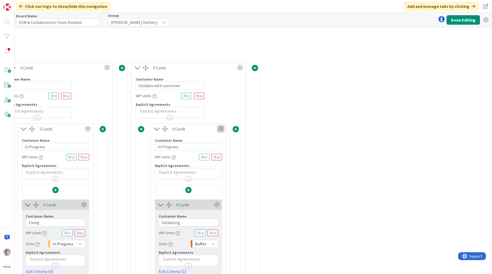
click at [220, 131] on icon at bounding box center [221, 129] width 8 height 8
click at [275, 137] on div "3 Cards Container Name 8 / 64 Analysis WIP Limits Explicit Agreements 3 Cards C…" at bounding box center [294, 232] width 888 height 340
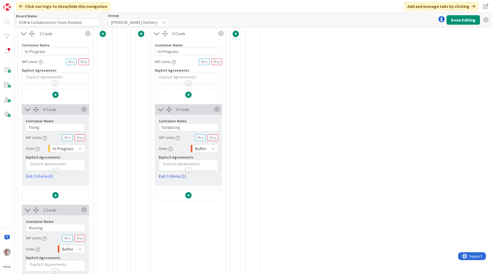
scroll to position [210, 362]
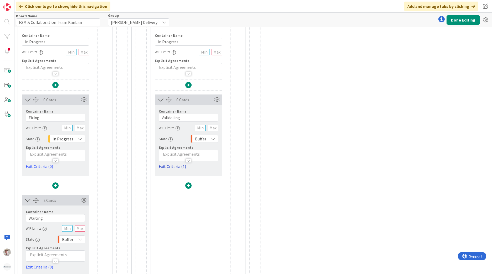
click at [168, 165] on link "Exit Criteria (1)" at bounding box center [188, 166] width 59 height 6
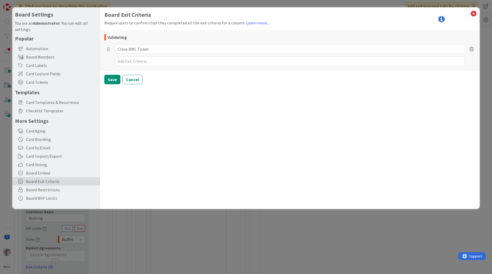
type textarea "x"
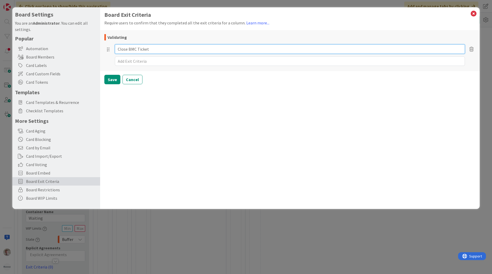
click at [154, 50] on input "Close BMC Ticket" at bounding box center [290, 48] width 350 height 9
click at [150, 50] on input "Close BMC Ticket" at bounding box center [290, 48] width 350 height 9
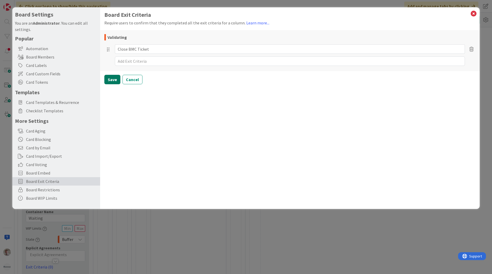
click at [114, 80] on button "Save" at bounding box center [112, 79] width 16 height 9
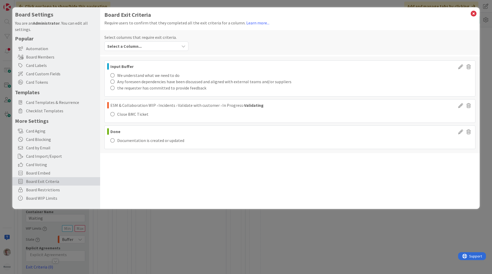
click at [136, 116] on div "Close BMC Ticket" at bounding box center [281, 114] width 343 height 6
copy div "Close BMC Ticket"
click at [324, 15] on icon at bounding box center [473, 13] width 7 height 7
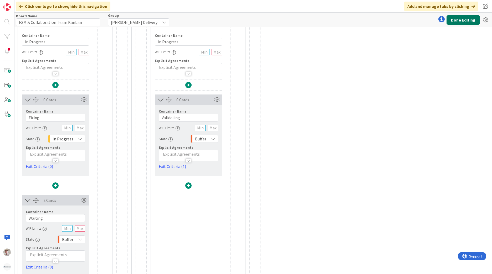
click at [324, 23] on button "Done Editing" at bounding box center [463, 19] width 33 height 9
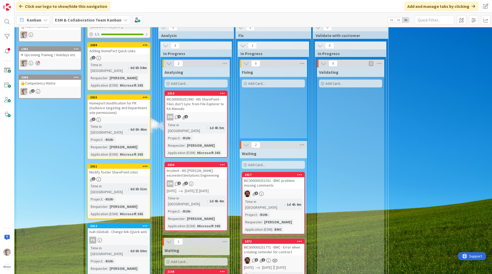
scroll to position [184, 0]
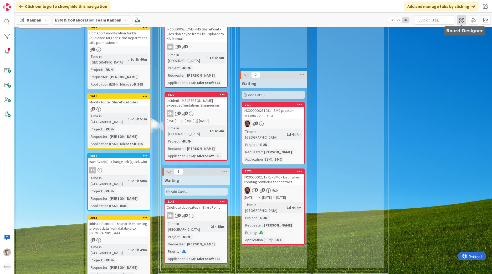
click at [324, 21] on span at bounding box center [461, 19] width 9 height 9
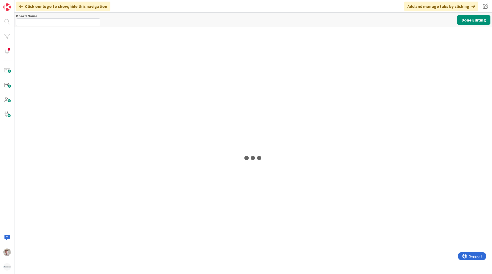
type input "ESM & Collaboration Team Kanban"
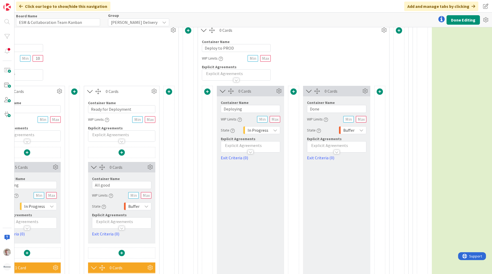
scroll to position [578, 696]
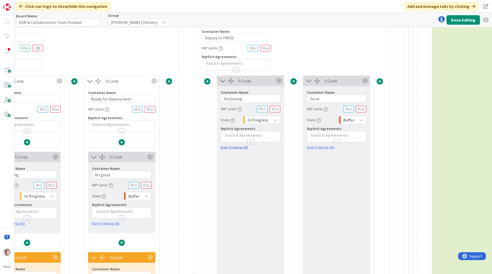
click at [240, 148] on link "Exit Criteria (0)" at bounding box center [250, 148] width 59 height 6
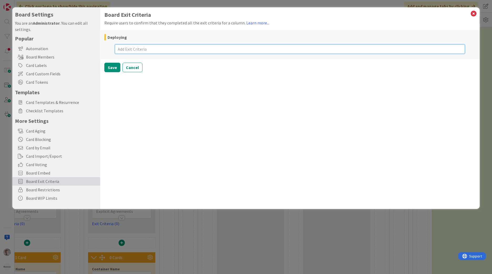
click at [130, 47] on textarea at bounding box center [290, 48] width 350 height 9
paste textarea "Close BMC Ticket"
type textarea "x"
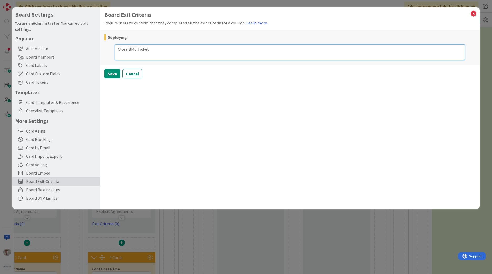
type textarea "Close BMC Ticket"
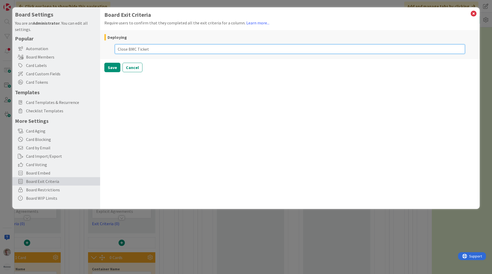
type textarea "x"
type textarea "Close BMC Ticket"
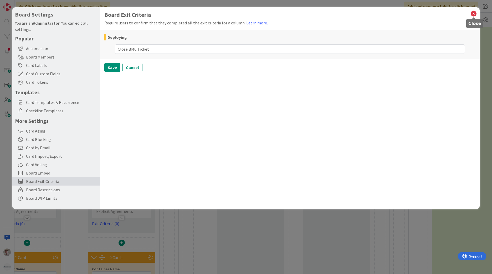
click at [324, 13] on icon at bounding box center [473, 13] width 7 height 7
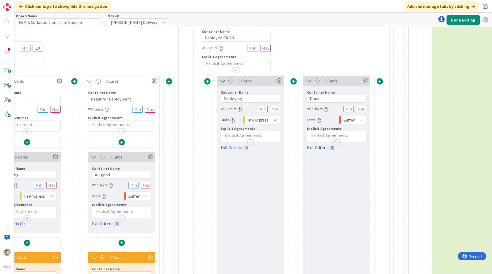
click at [320, 145] on link "Exit Criteria (0)" at bounding box center [336, 148] width 59 height 6
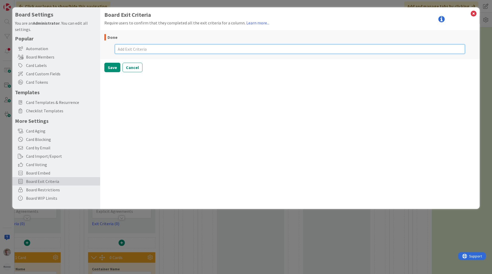
click at [142, 48] on textarea at bounding box center [290, 48] width 350 height 9
paste textarea "Close BMC Ticket"
type textarea "x"
type textarea "Close BMC Ticket"
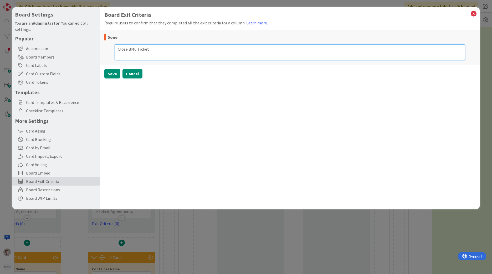
type textarea "x"
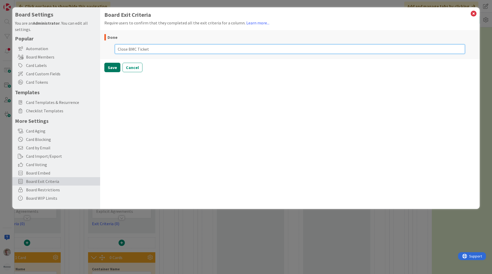
type textarea "Close BMC Ticket"
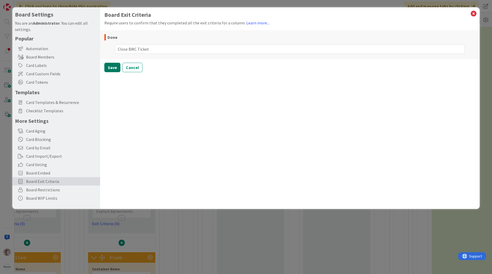
click at [119, 68] on button "Save" at bounding box center [112, 67] width 16 height 9
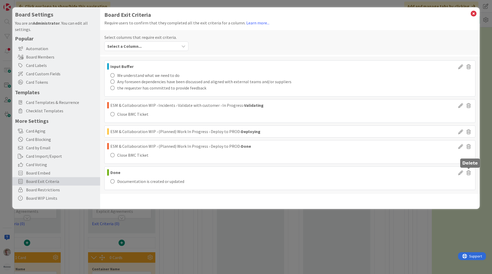
click at [324, 169] on icon at bounding box center [469, 173] width 8 height 6
click at [324, 169] on button "Delete" at bounding box center [419, 191] width 20 height 9
click at [324, 15] on icon at bounding box center [473, 13] width 7 height 7
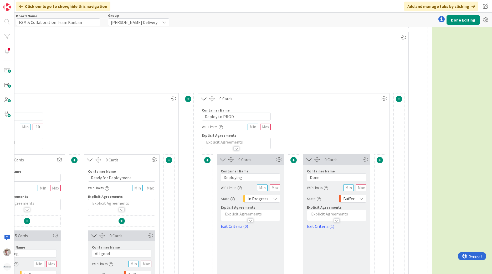
scroll to position [604, 696]
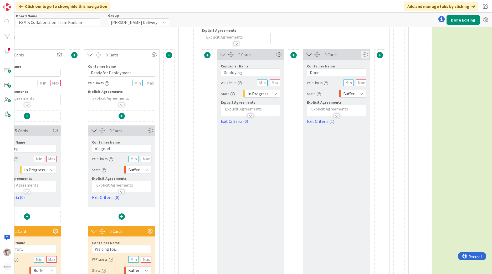
click at [324, 56] on icon at bounding box center [365, 55] width 8 height 8
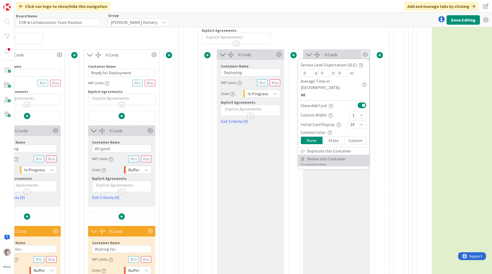
click at [324, 155] on span "Delete this Container" at bounding box center [326, 159] width 39 height 8
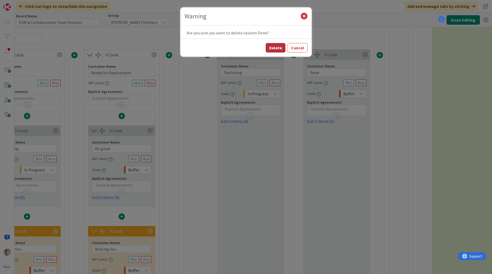
click at [274, 51] on button "Delete" at bounding box center [276, 47] width 20 height 9
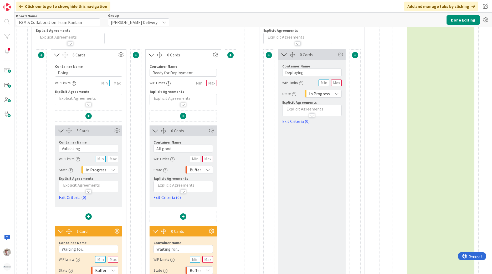
click at [276, 48] on div "0 Cards Container Name 14 / 64 Deploy to PROD WIP Limits Explicit Agreements 0 …" at bounding box center [312, 158] width 106 height 340
click at [297, 121] on link "Exit Criteria (0)" at bounding box center [311, 121] width 59 height 6
type textarea "x"
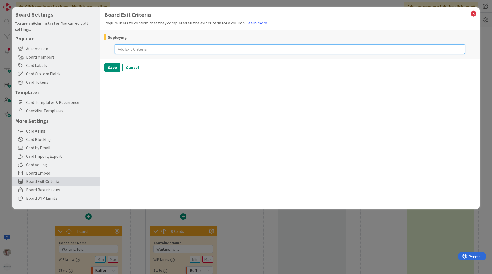
drag, startPoint x: 137, startPoint y: 51, endPoint x: 120, endPoint y: 61, distance: 20.3
click at [138, 50] on textarea at bounding box center [290, 48] width 350 height 9
paste textarea "Close BMC Ticket"
type textarea "Close BMC Ticket"
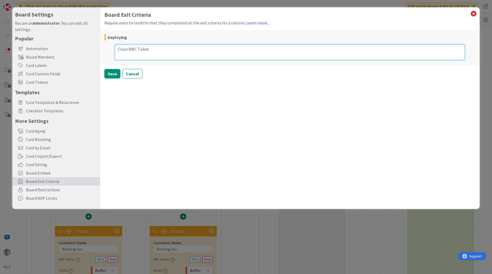
type textarea "x"
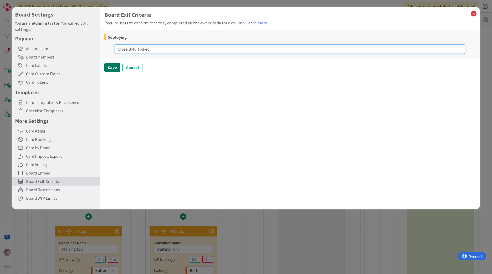
type textarea "Close BMC Ticket"
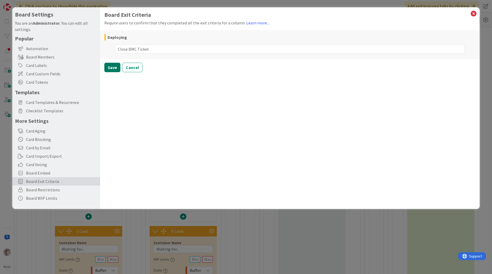
click at [117, 70] on button "Save" at bounding box center [112, 67] width 16 height 9
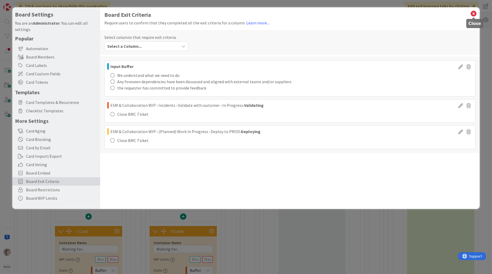
click at [324, 16] on icon at bounding box center [473, 13] width 7 height 7
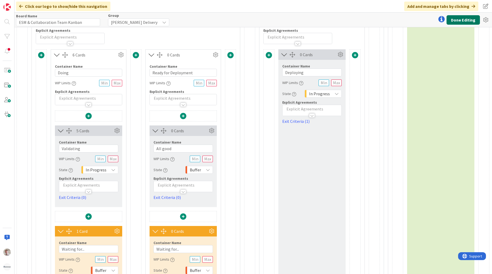
click at [324, 19] on button "Done Editing" at bounding box center [463, 19] width 33 height 9
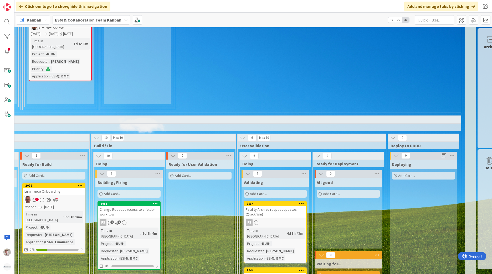
scroll to position [315, 213]
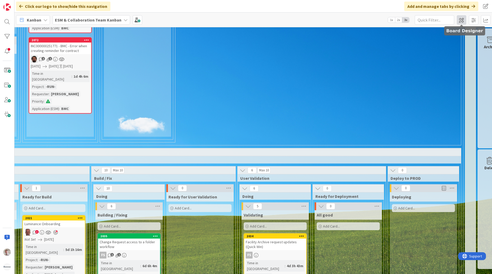
click at [324, 21] on span at bounding box center [461, 19] width 9 height 9
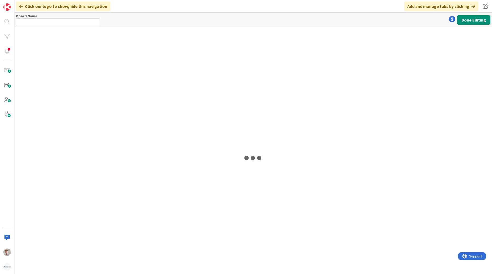
type input "ESM & Collaboration Team Kanban"
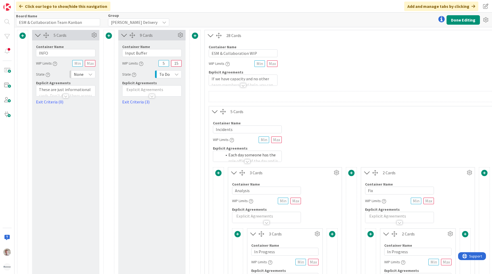
scroll to position [158, 0]
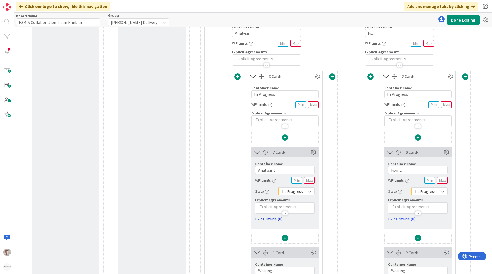
click at [260, 169] on link "Exit Criteria (0)" at bounding box center [284, 219] width 59 height 6
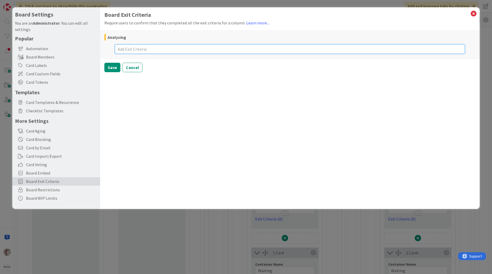
click at [140, 49] on textarea at bounding box center [290, 48] width 350 height 9
type textarea "x"
type textarea "d"
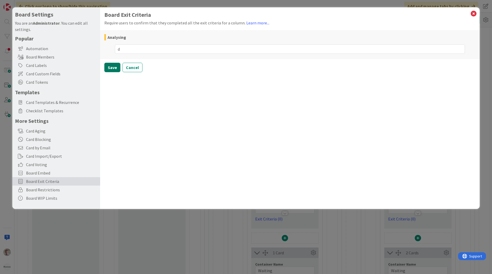
click at [114, 68] on button "Save" at bounding box center [112, 67] width 16 height 9
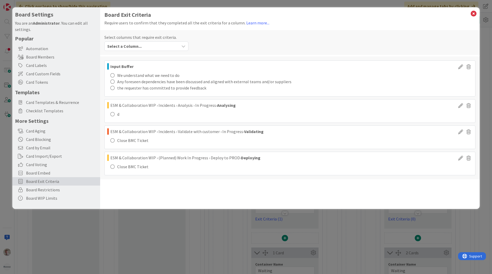
click at [324, 107] on icon at bounding box center [469, 105] width 8 height 6
click at [324, 124] on button "Delete" at bounding box center [419, 124] width 20 height 9
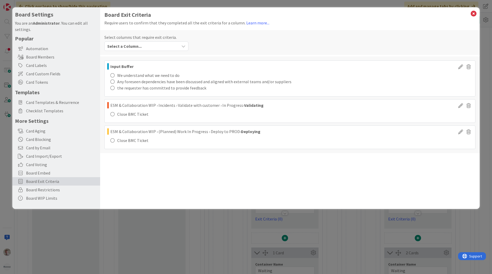
click at [324, 15] on icon at bounding box center [473, 13] width 7 height 7
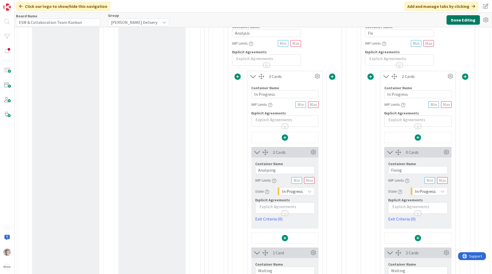
click at [324, 21] on button "Done Editing" at bounding box center [463, 19] width 33 height 9
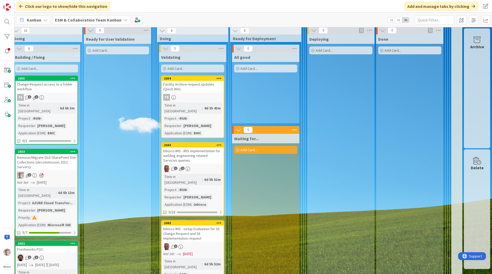
scroll to position [394, 300]
